Goal: Find specific page/section: Find specific page/section

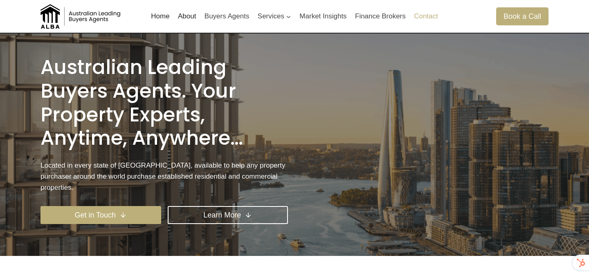
click at [422, 11] on link "Contact" at bounding box center [426, 17] width 32 height 20
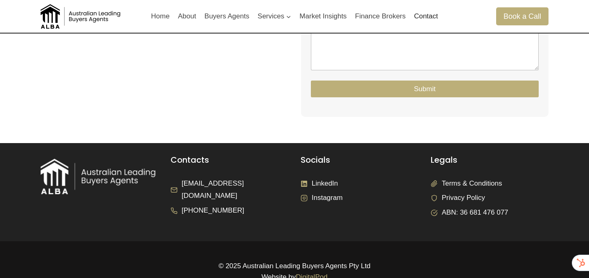
scroll to position [312, 0]
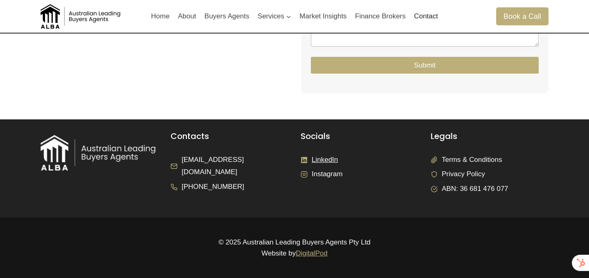
click at [326, 162] on span "LinkedIn" at bounding box center [325, 160] width 26 height 13
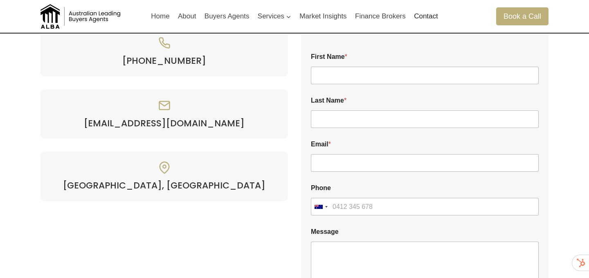
scroll to position [0, 0]
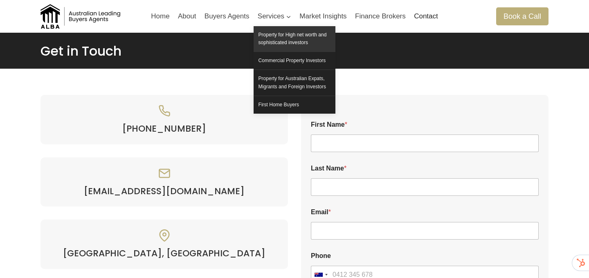
click at [318, 43] on link "Property for High net worth and sophisticated investors" at bounding box center [294, 38] width 82 height 25
